Goal: Task Accomplishment & Management: Use online tool/utility

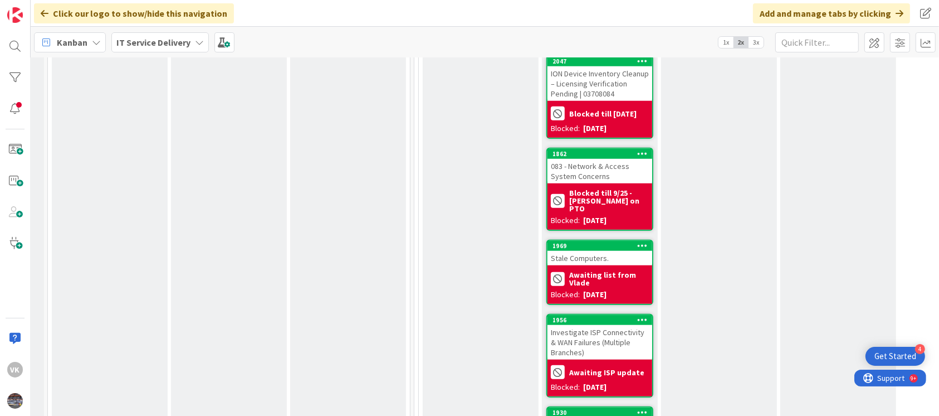
scroll to position [1105, 226]
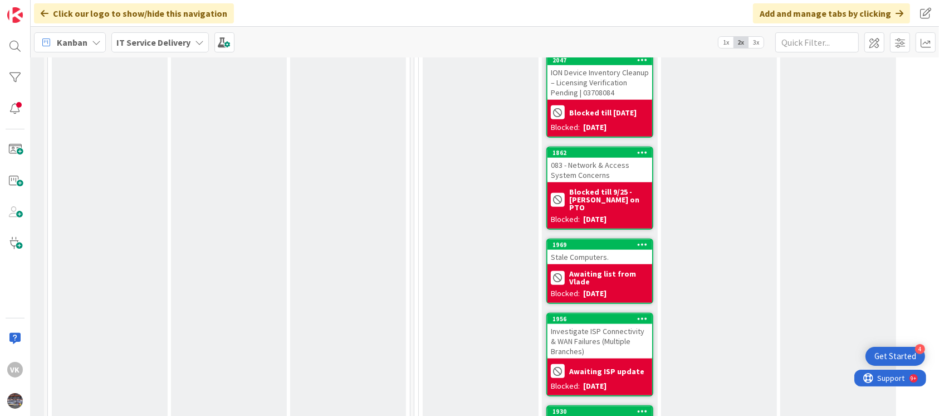
click at [606, 250] on div "Stale Computers." at bounding box center [600, 257] width 105 height 14
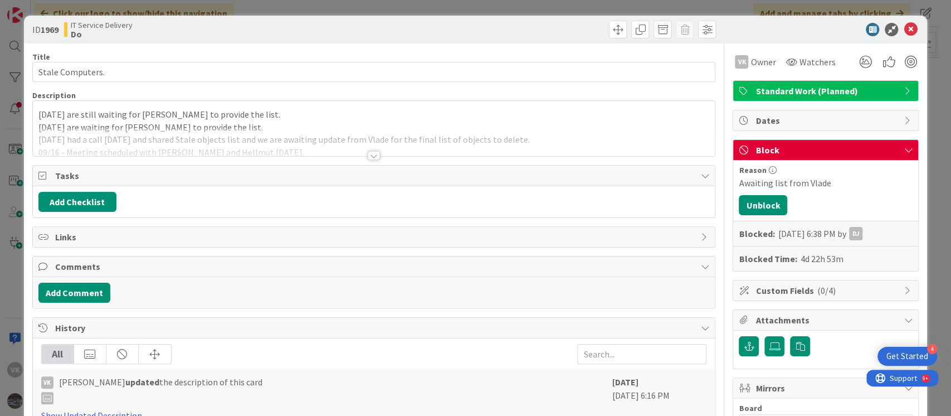
click at [33, 112] on div "[DATE] are still waiting for [PERSON_NAME] to provide the list. [DATE] are wait…" at bounding box center [374, 128] width 682 height 55
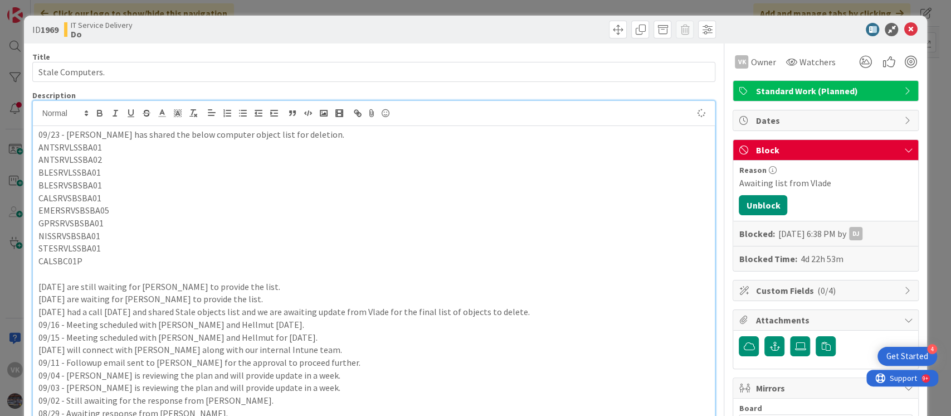
click at [324, 132] on p "09/23 - [PERSON_NAME] has shared the below computer object list for deletion." at bounding box center [373, 134] width 671 height 13
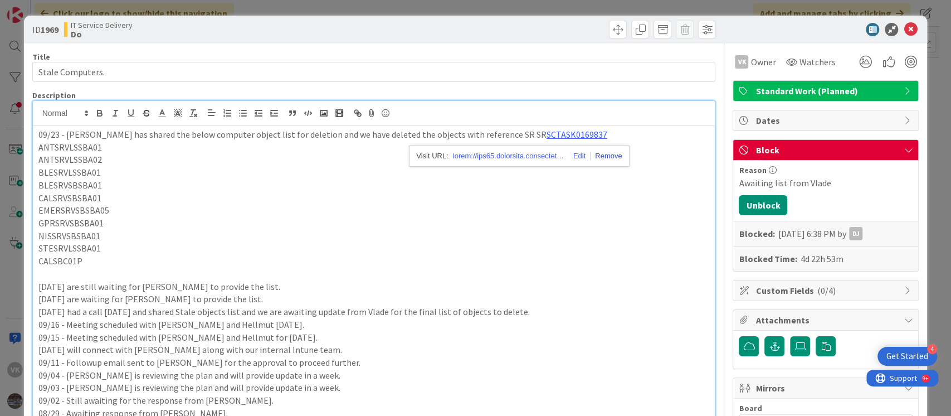
click at [601, 156] on link at bounding box center [605, 156] width 31 height 8
click at [486, 138] on p "09/23 - [PERSON_NAME] has shared the below computer object list for deletion an…" at bounding box center [373, 134] width 671 height 13
click at [230, 138] on p "09/23 - [PERSON_NAME] has shared the below computer object list for deletion an…" at bounding box center [373, 134] width 671 height 13
click at [469, 133] on p "09/23 - [PERSON_NAME] has shared the below computer objects list for deletion a…" at bounding box center [373, 134] width 671 height 13
click at [576, 133] on p "09/23 - [PERSON_NAME] has shared the below computer objects list for deletion a…" at bounding box center [373, 134] width 671 height 13
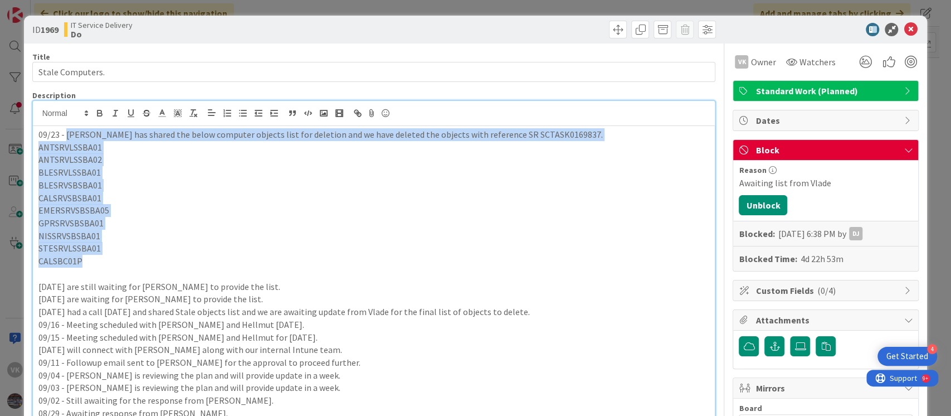
drag, startPoint x: 65, startPoint y: 133, endPoint x: 134, endPoint y: 256, distance: 141.2
click at [134, 256] on div "09/23 - [PERSON_NAME] has shared the below computer objects list for deletion a…" at bounding box center [374, 367] width 682 height 482
copy div "[PERSON_NAME] has shared the below computer objects list for deletion and we ha…"
click at [129, 213] on p "EMERSRVSBSBA05" at bounding box center [373, 210] width 671 height 13
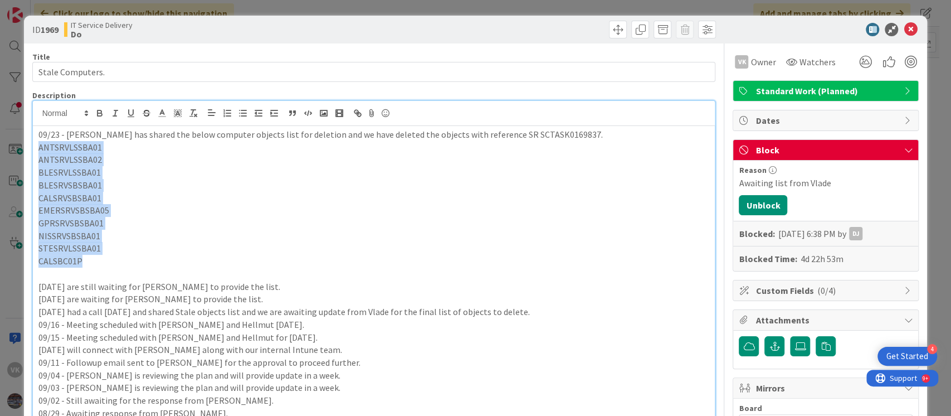
drag, startPoint x: 37, startPoint y: 148, endPoint x: 90, endPoint y: 262, distance: 125.6
click at [90, 262] on div "09/23 - [PERSON_NAME] has shared the below computer objects list for deletion a…" at bounding box center [374, 367] width 682 height 482
copy div "ANTSRVLSSBA01 ANTSRVLSSBA02 BLESRVLSSBA01 BLESRVSBSBA01 CALSRVSBSBA01 EMERSRVSB…"
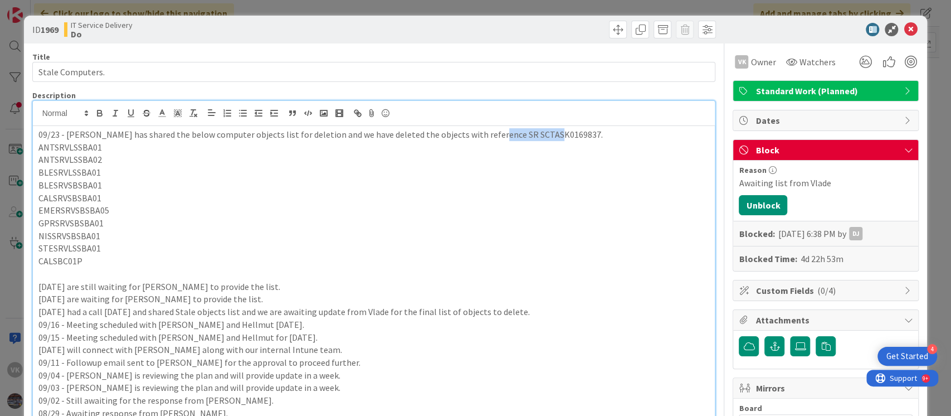
drag, startPoint x: 481, startPoint y: 132, endPoint x: 539, endPoint y: 134, distance: 58.0
click at [539, 134] on p "09/23 - [PERSON_NAME] has shared the below computer objects list for deletion a…" at bounding box center [373, 134] width 671 height 13
copy p "SCTASK0169837"
